Goal: Task Accomplishment & Management: Complete application form

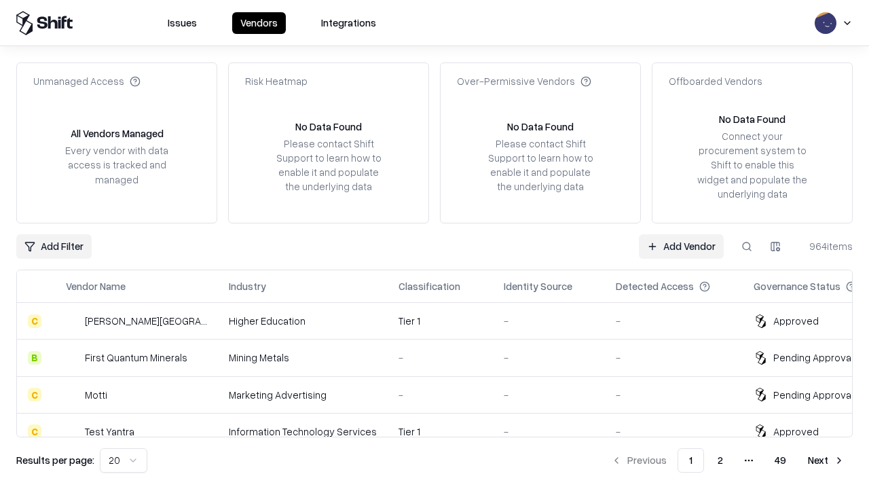
click at [681, 246] on link "Add Vendor" at bounding box center [681, 246] width 85 height 24
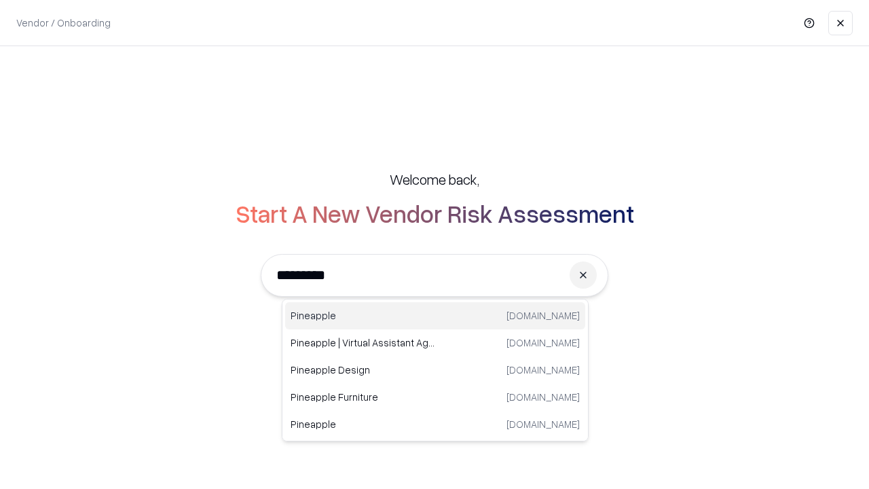
click at [435, 316] on div "Pineapple [DOMAIN_NAME]" at bounding box center [435, 315] width 300 height 27
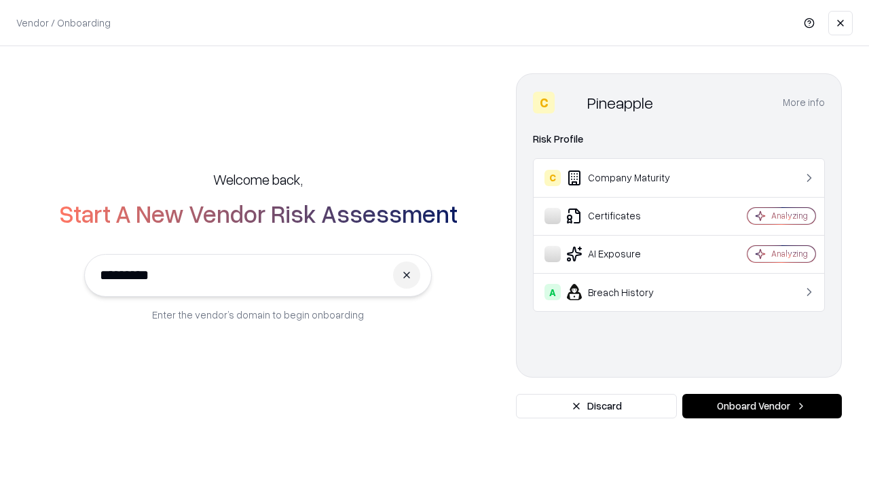
type input "*********"
click at [762, 406] on button "Onboard Vendor" at bounding box center [762, 406] width 160 height 24
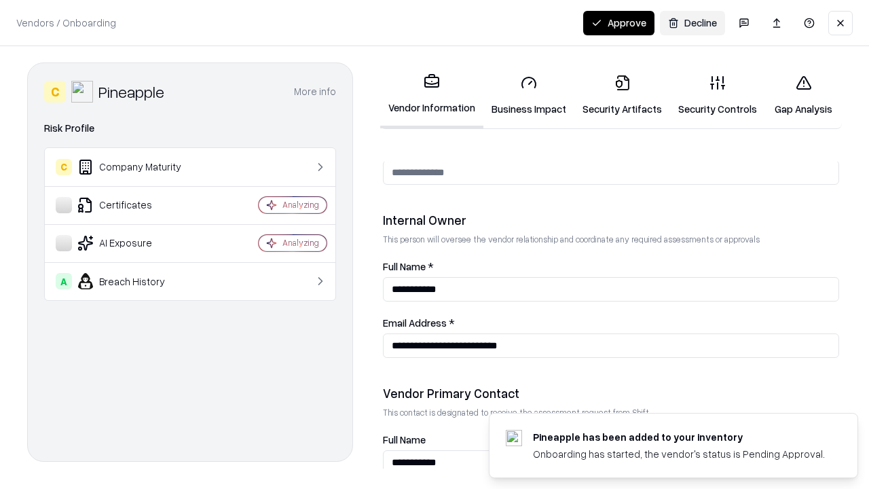
scroll to position [703, 0]
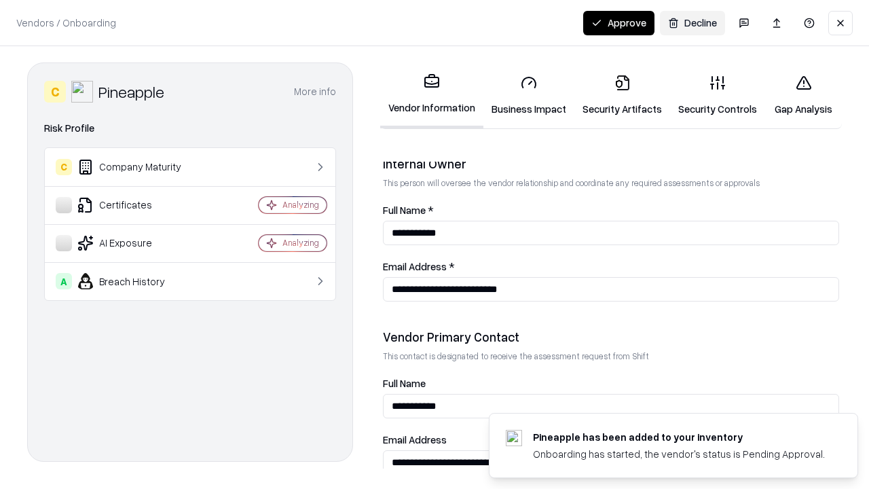
click at [529, 95] on link "Business Impact" at bounding box center [528, 95] width 91 height 63
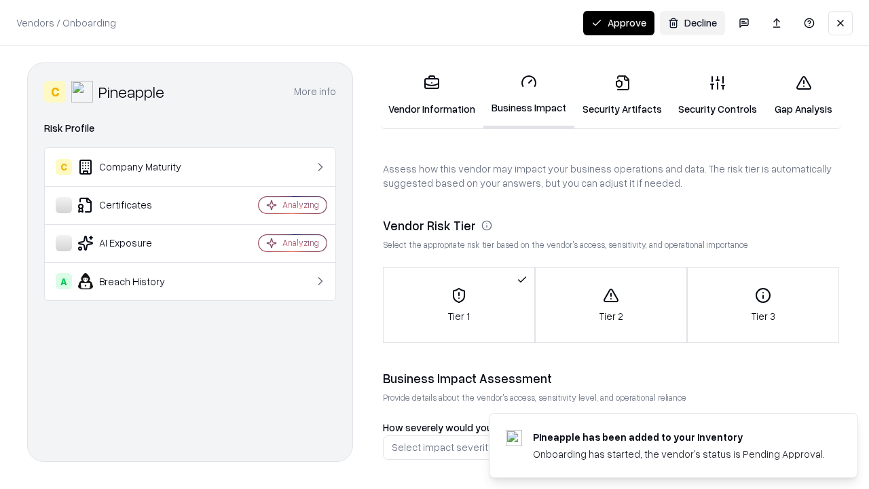
click at [622, 95] on link "Security Artifacts" at bounding box center [622, 95] width 96 height 63
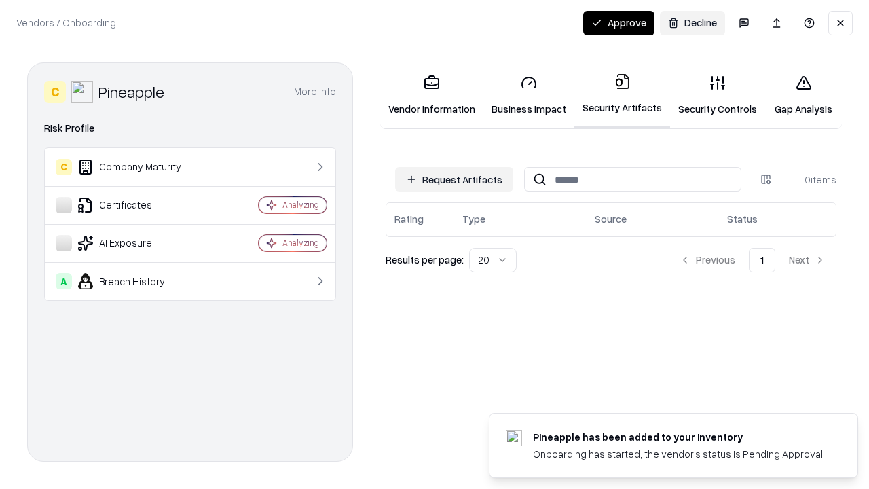
click at [454, 179] on button "Request Artifacts" at bounding box center [454, 179] width 118 height 24
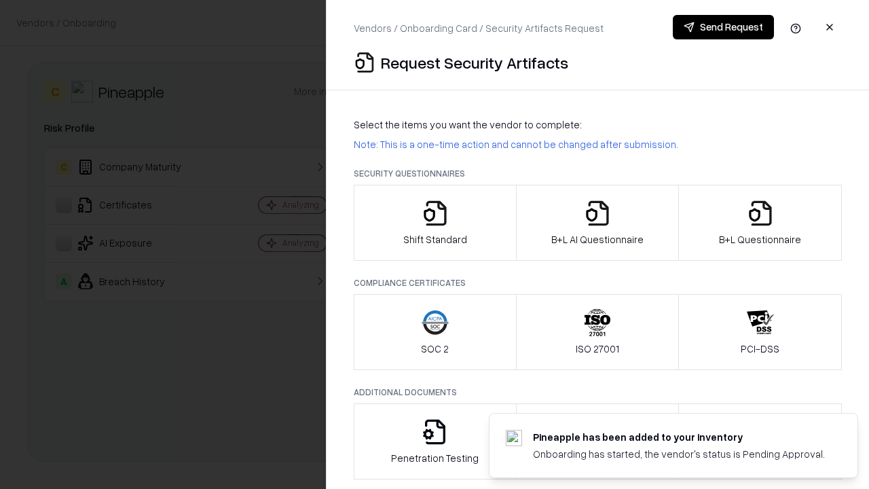
click at [434, 223] on icon "button" at bounding box center [435, 213] width 27 height 27
click at [723, 27] on button "Send Request" at bounding box center [723, 27] width 101 height 24
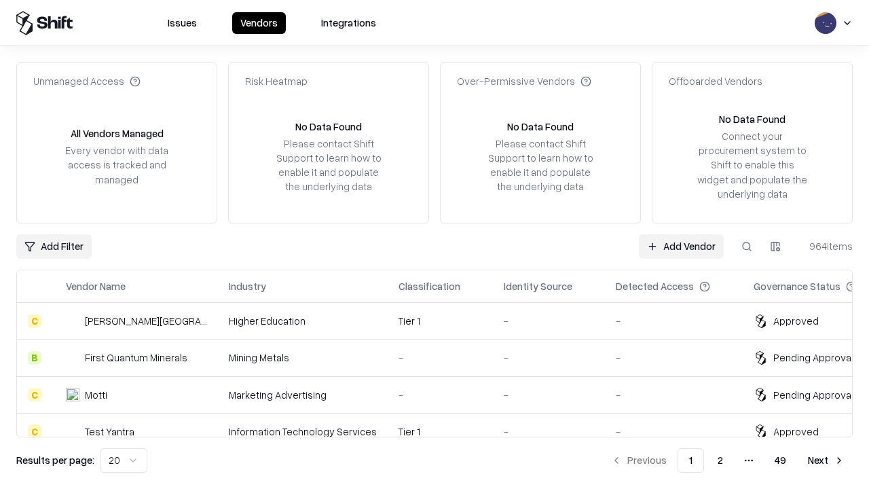
click at [747, 246] on button at bounding box center [747, 246] width 24 height 24
type input "*********"
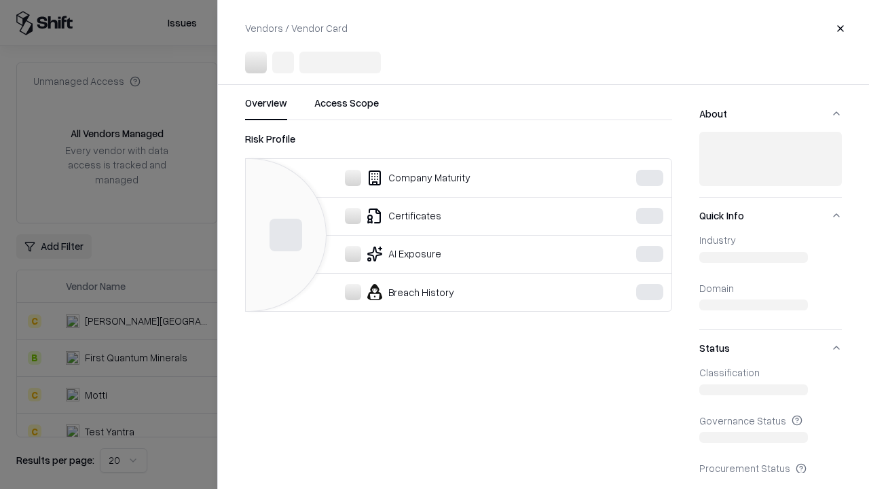
scroll to position [601, 0]
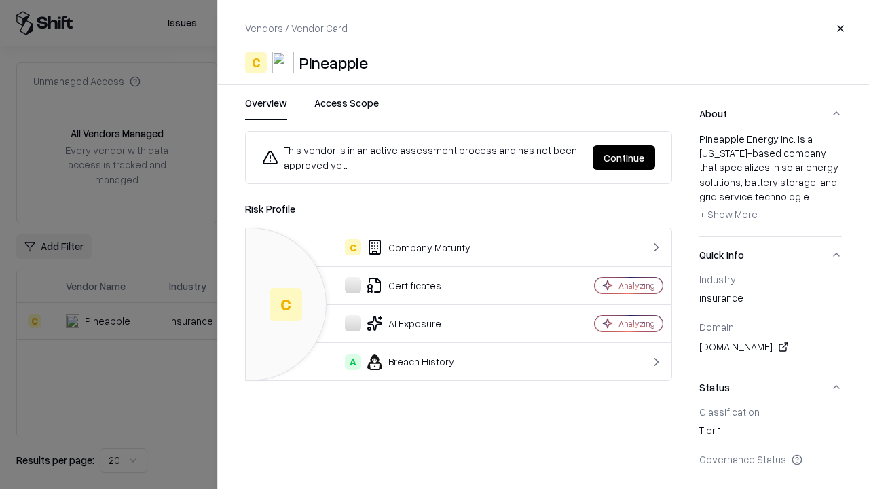
click at [624, 157] on button "Continue" at bounding box center [624, 157] width 62 height 24
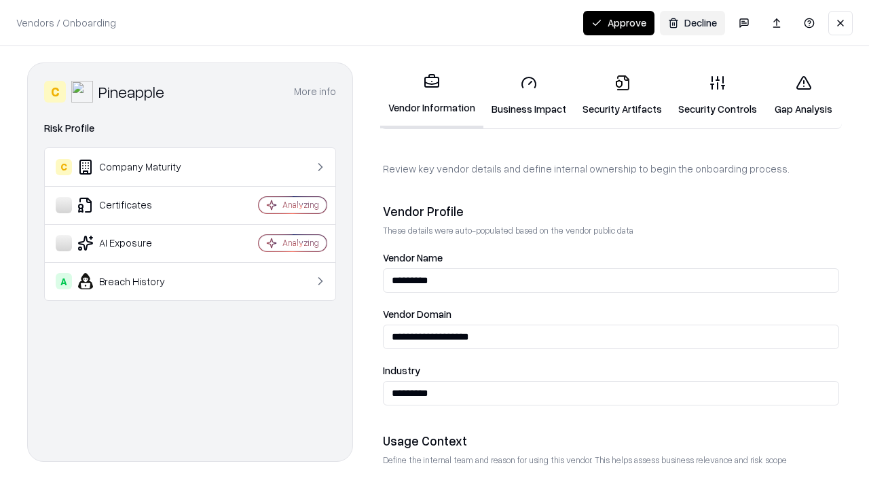
click at [622, 95] on link "Security Artifacts" at bounding box center [622, 95] width 96 height 63
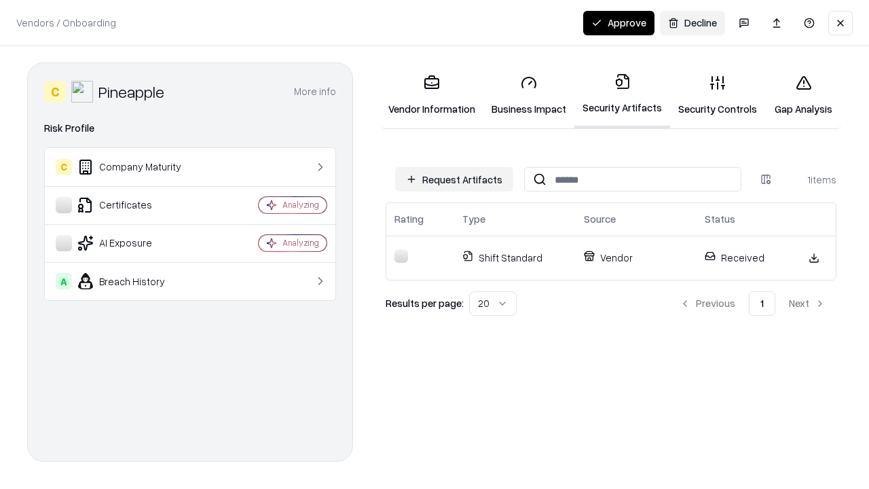
click at [718, 95] on link "Security Controls" at bounding box center [717, 95] width 95 height 63
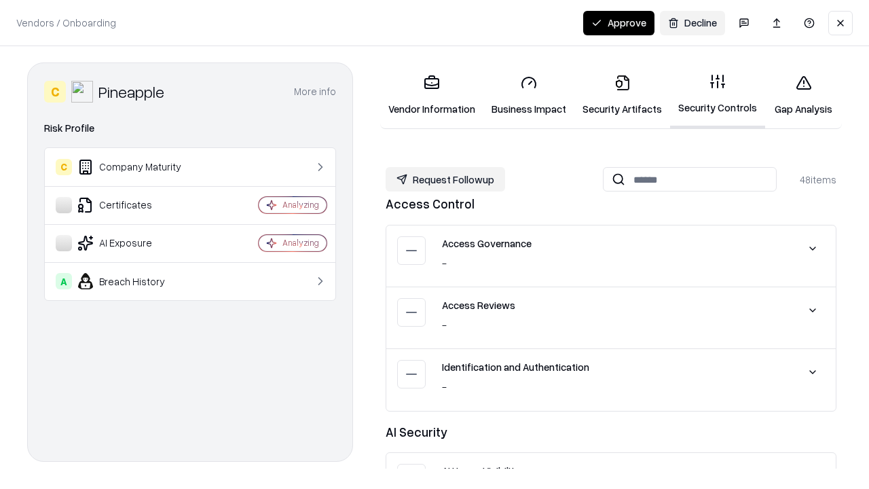
click at [445, 179] on button "Request Followup" at bounding box center [445, 179] width 119 height 24
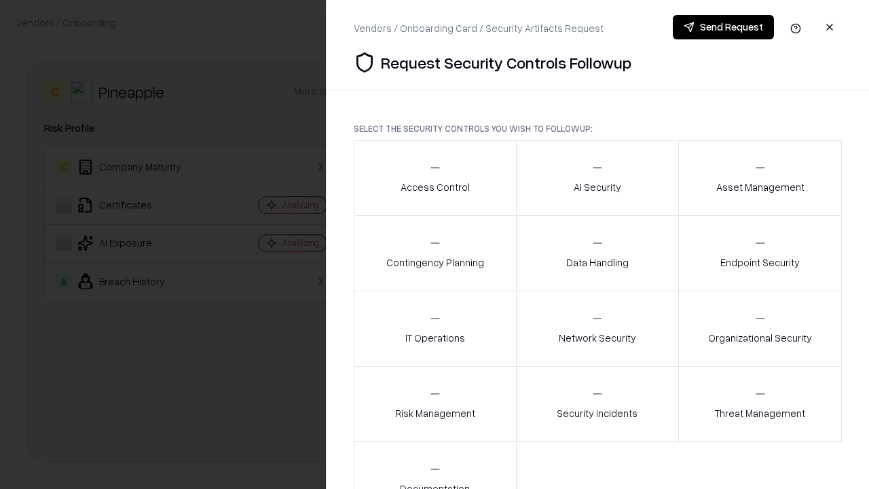
click at [434, 178] on div "Access Control" at bounding box center [435, 177] width 69 height 33
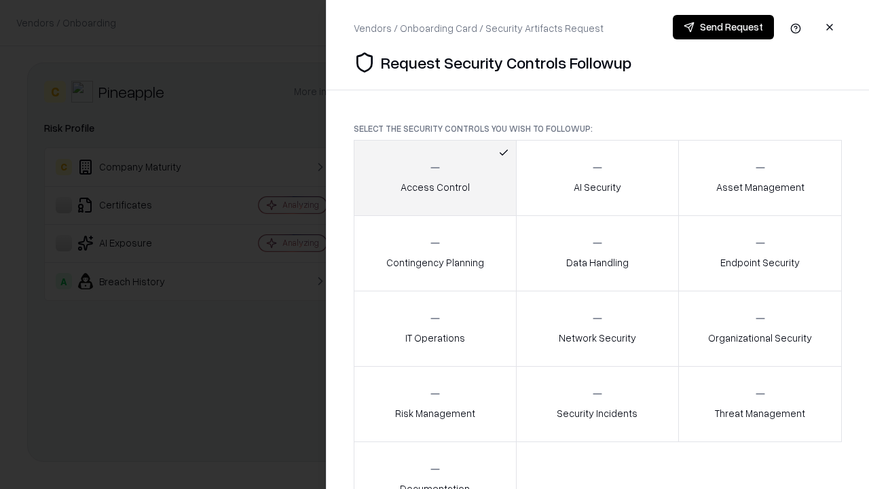
click at [723, 27] on button "Send Request" at bounding box center [723, 27] width 101 height 24
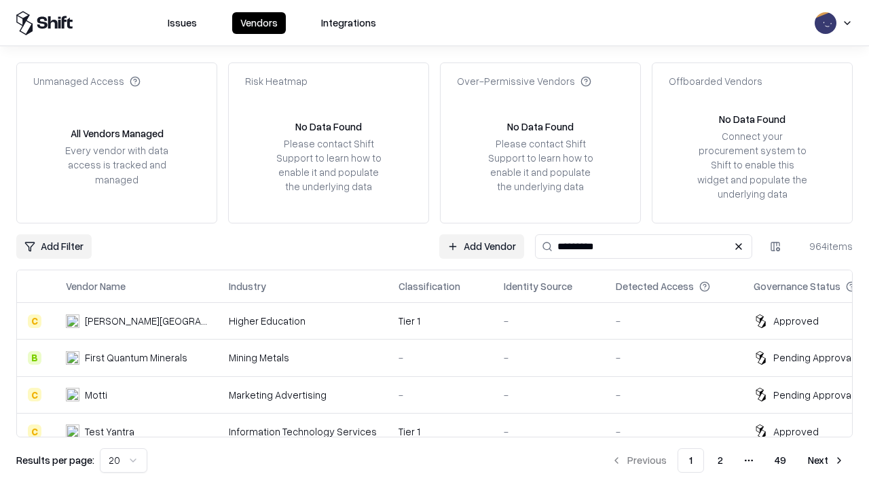
type input "*********"
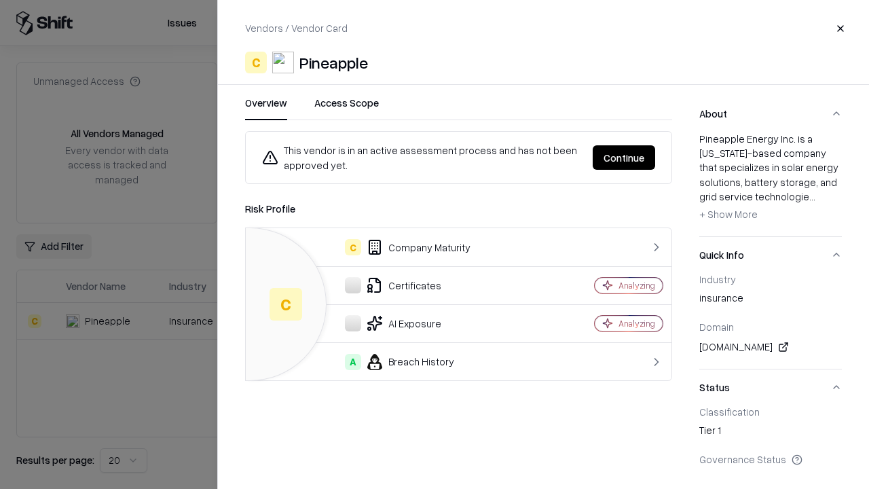
click at [624, 157] on button "Continue" at bounding box center [624, 157] width 62 height 24
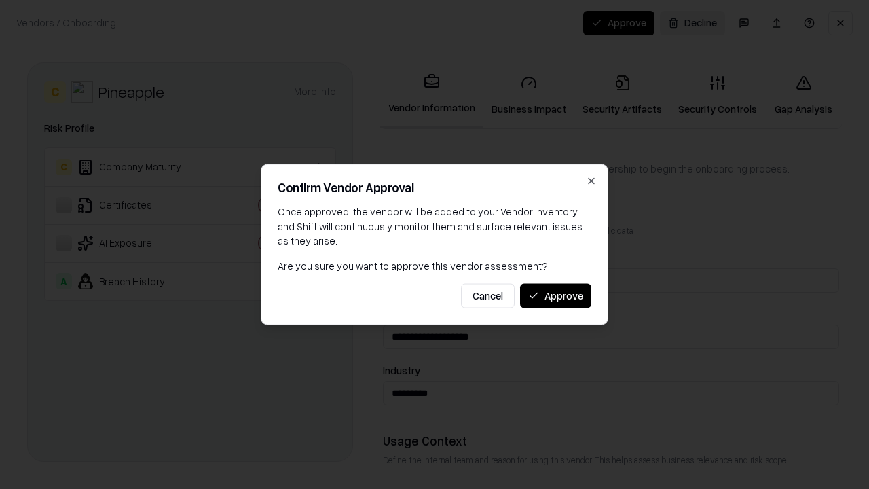
click at [555, 295] on button "Approve" at bounding box center [555, 295] width 71 height 24
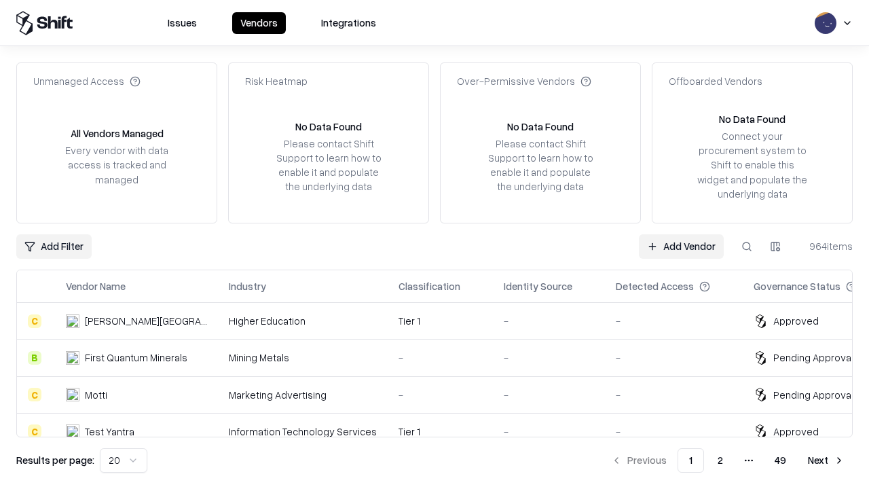
type input "*********"
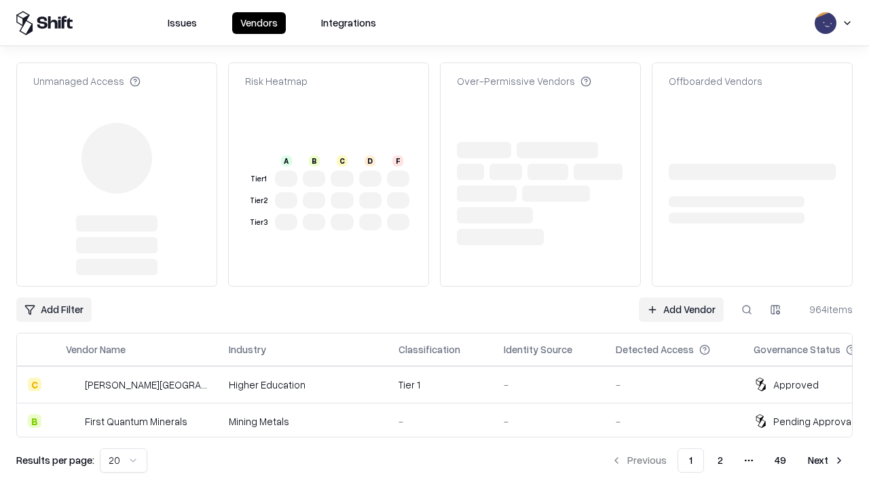
click at [681, 297] on link "Add Vendor" at bounding box center [681, 309] width 85 height 24
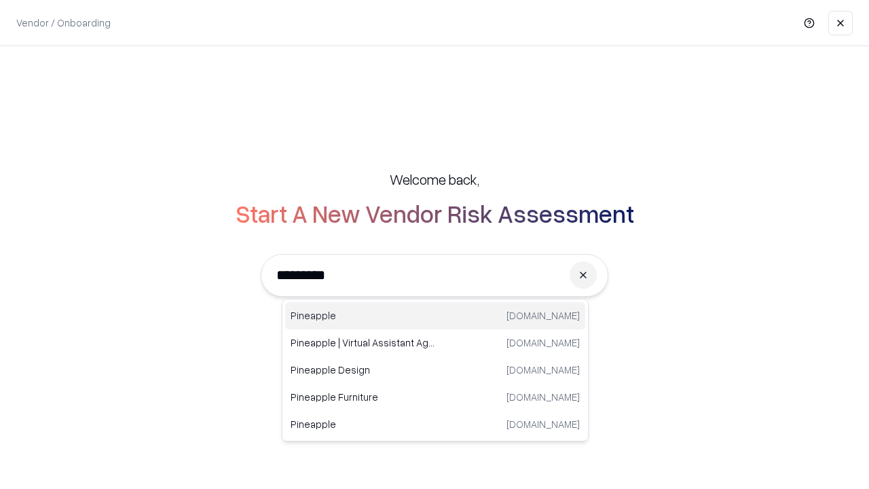
click at [435, 316] on div "Pineapple [DOMAIN_NAME]" at bounding box center [435, 315] width 300 height 27
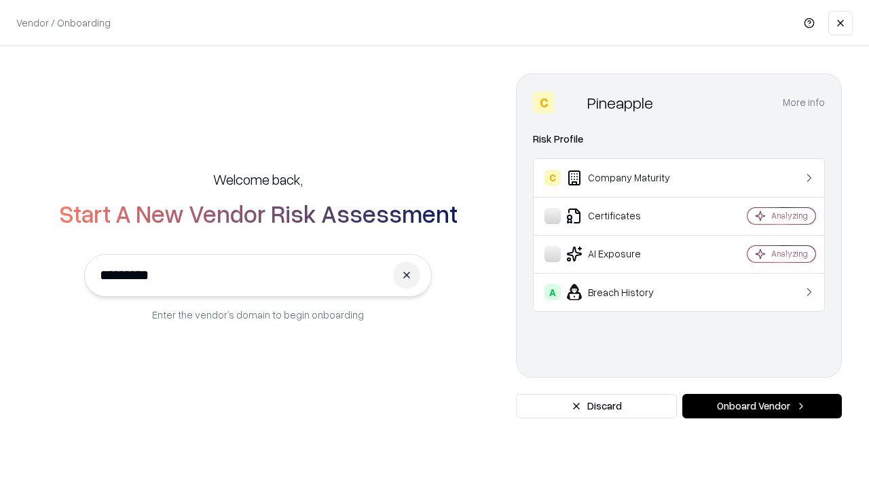
type input "*********"
click at [762, 406] on button "Onboard Vendor" at bounding box center [762, 406] width 160 height 24
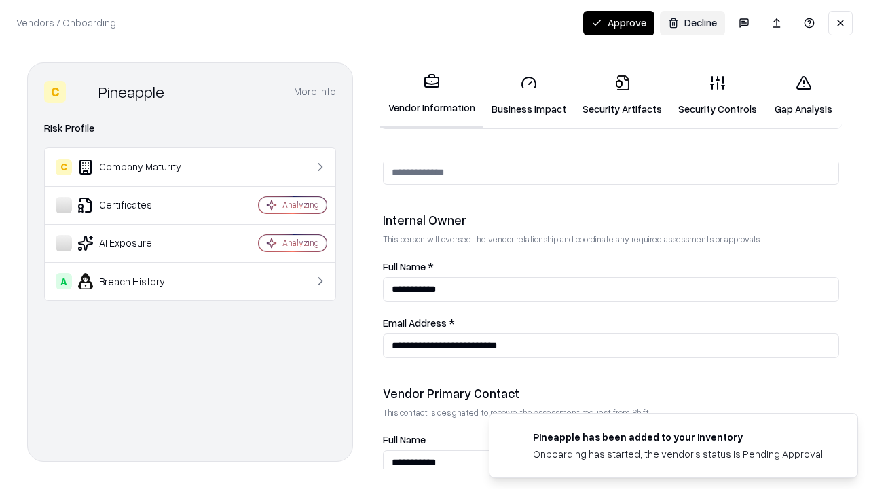
scroll to position [703, 0]
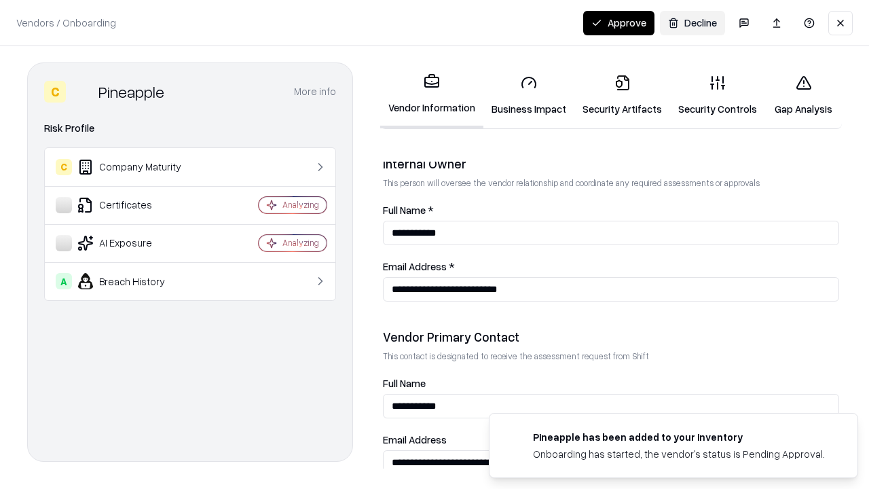
click at [618, 22] on button "Approve" at bounding box center [618, 23] width 71 height 24
